Goal: Book appointment/travel/reservation

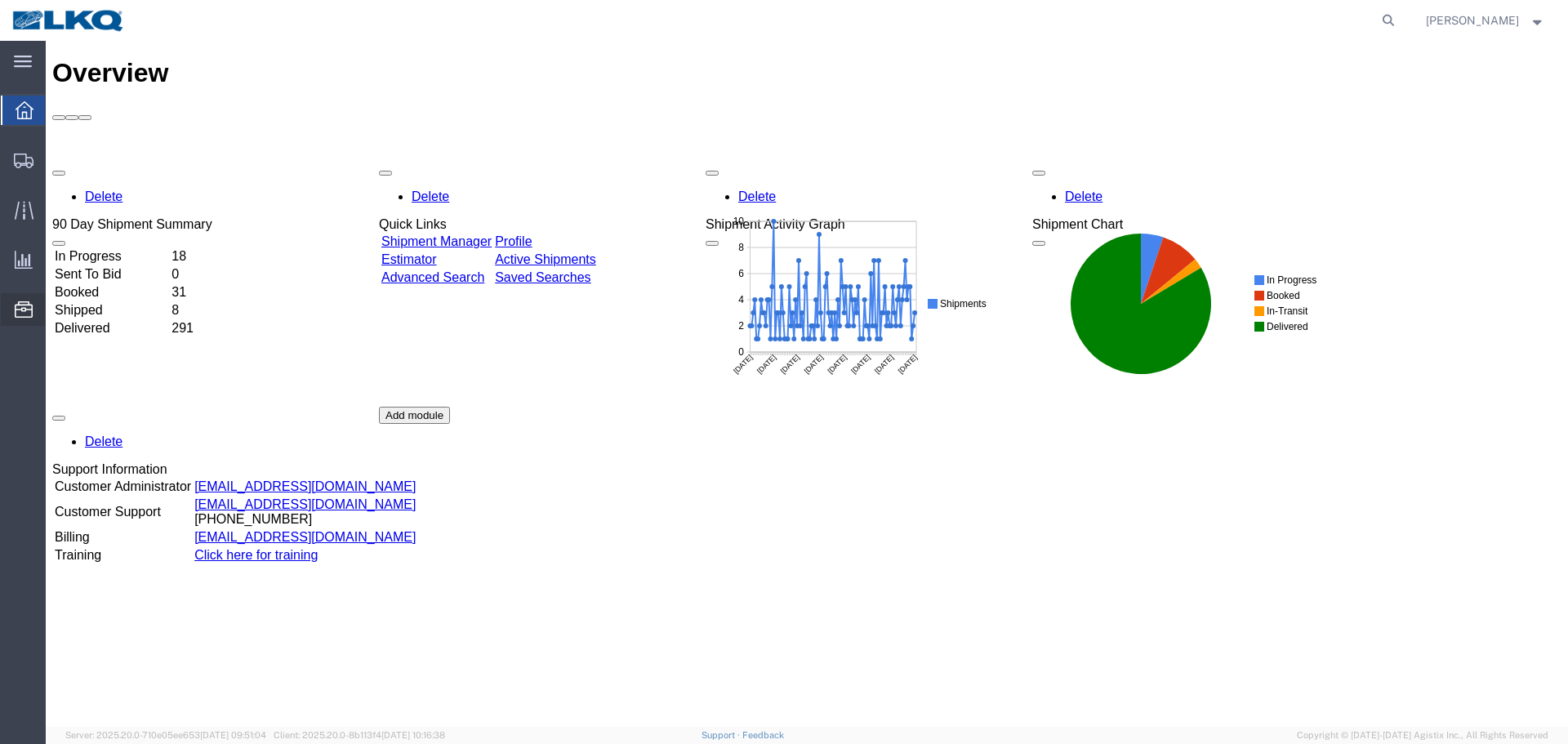
click at [0, 0] on span "Location Appointment" at bounding box center [0, 0] width 0 height 0
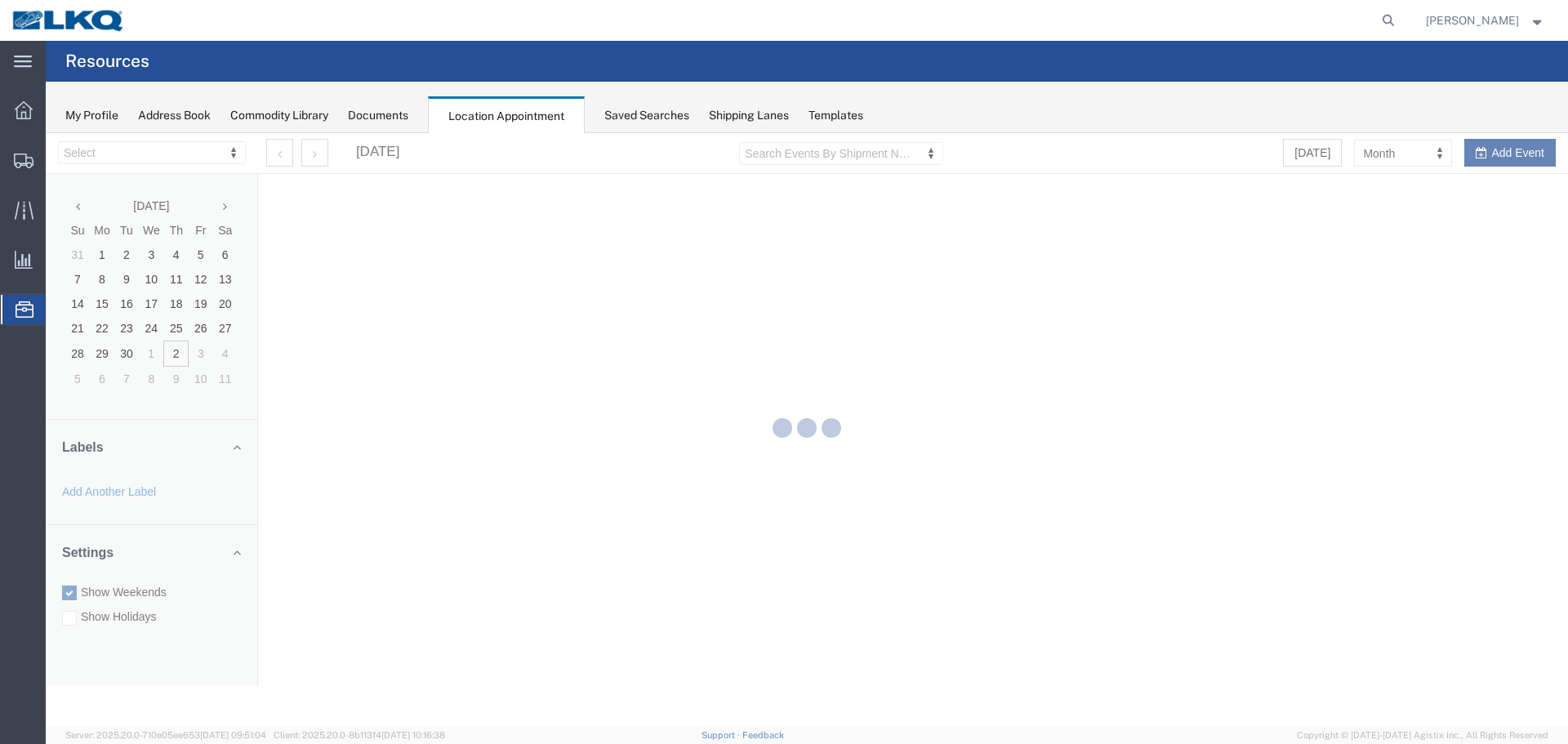
select select "28018"
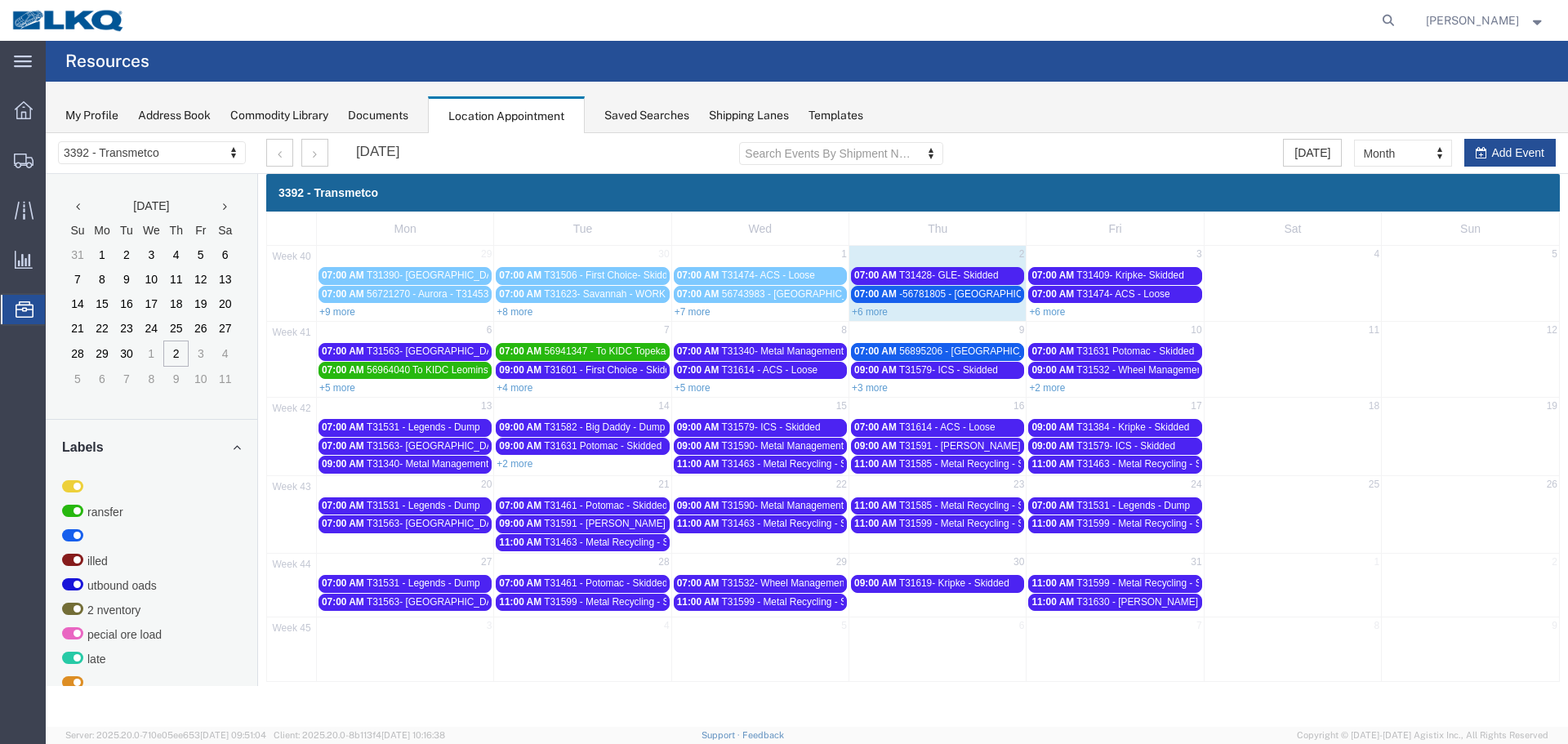
click at [693, 309] on link "+7 more" at bounding box center [692, 312] width 36 height 12
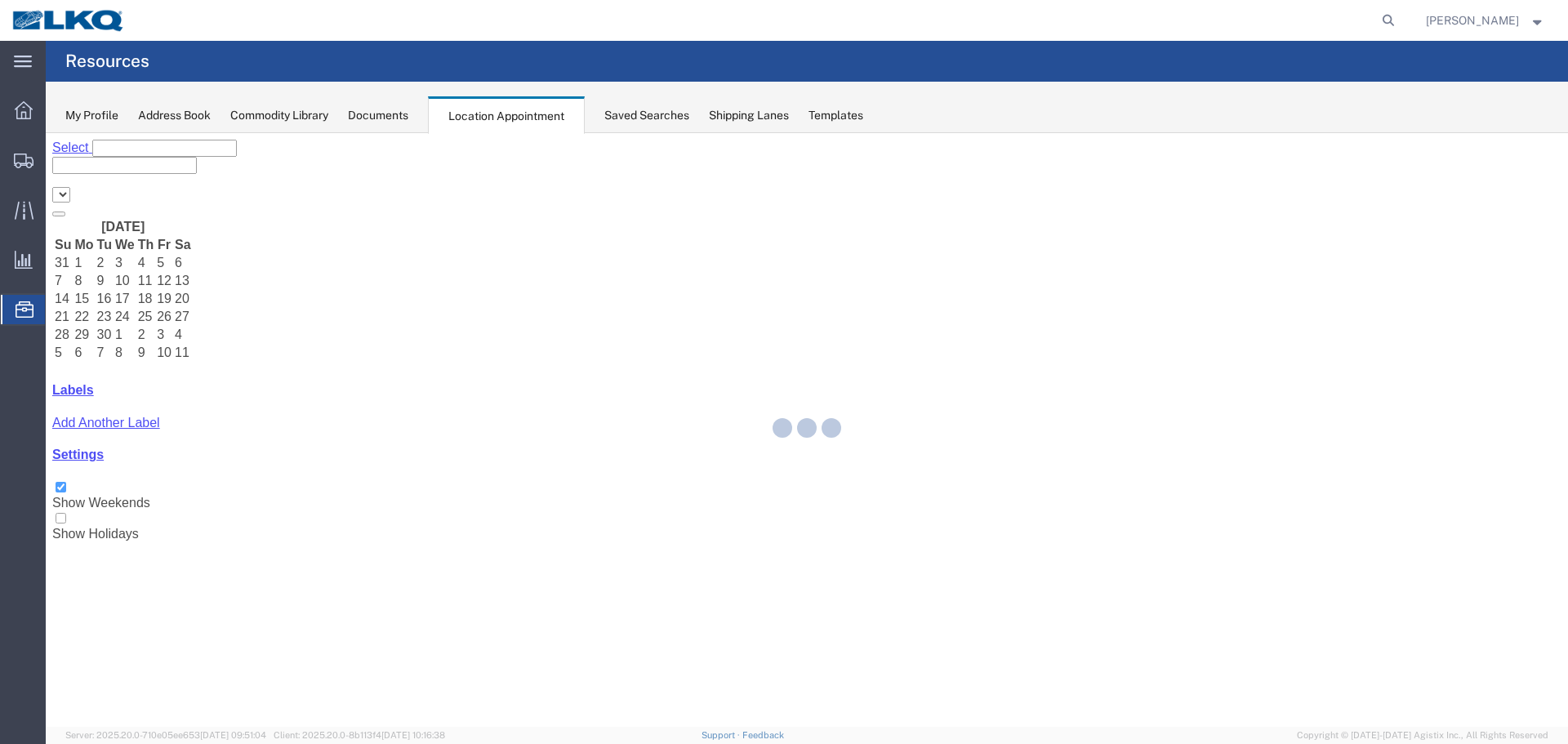
select select "28018"
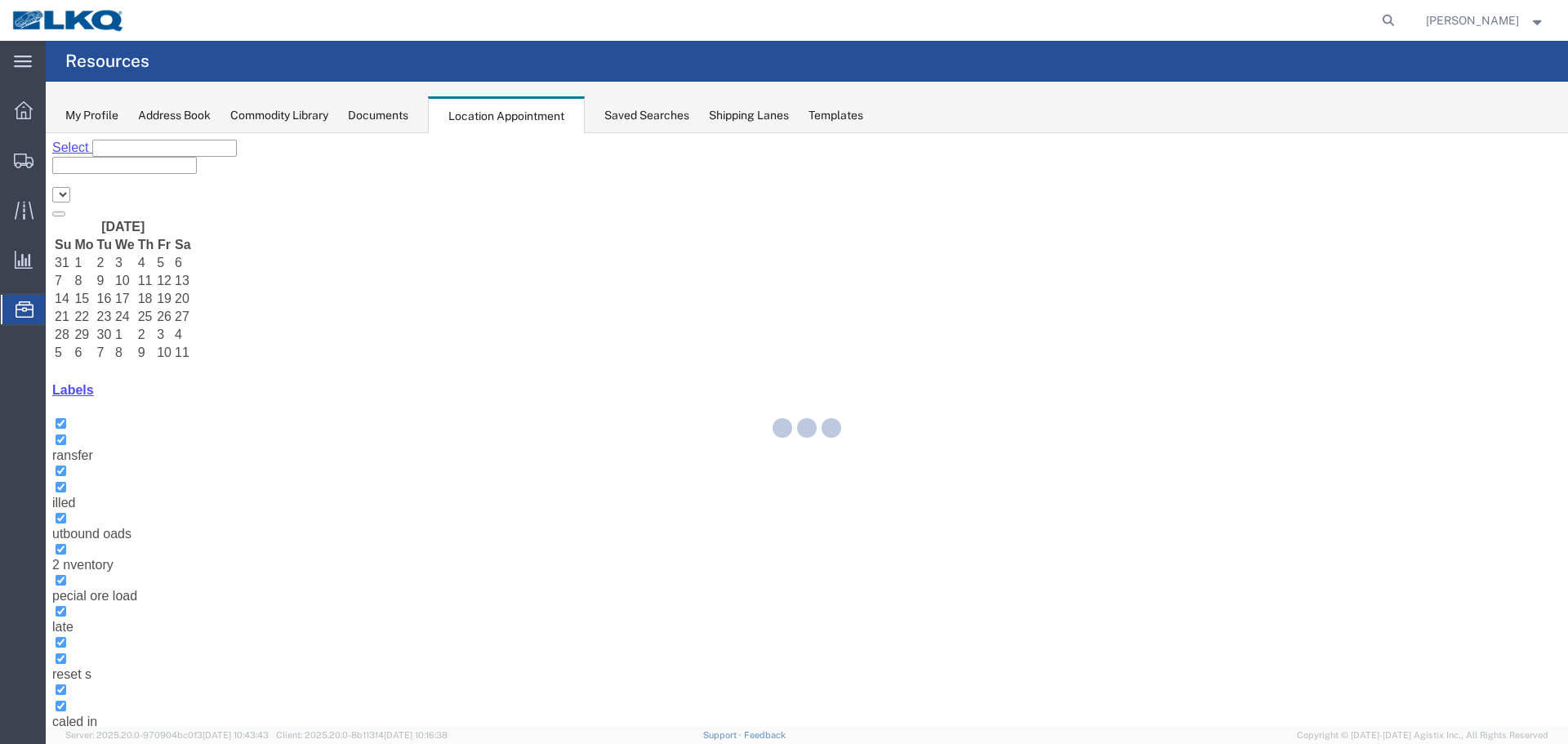
select select "28018"
